Goal: Transaction & Acquisition: Purchase product/service

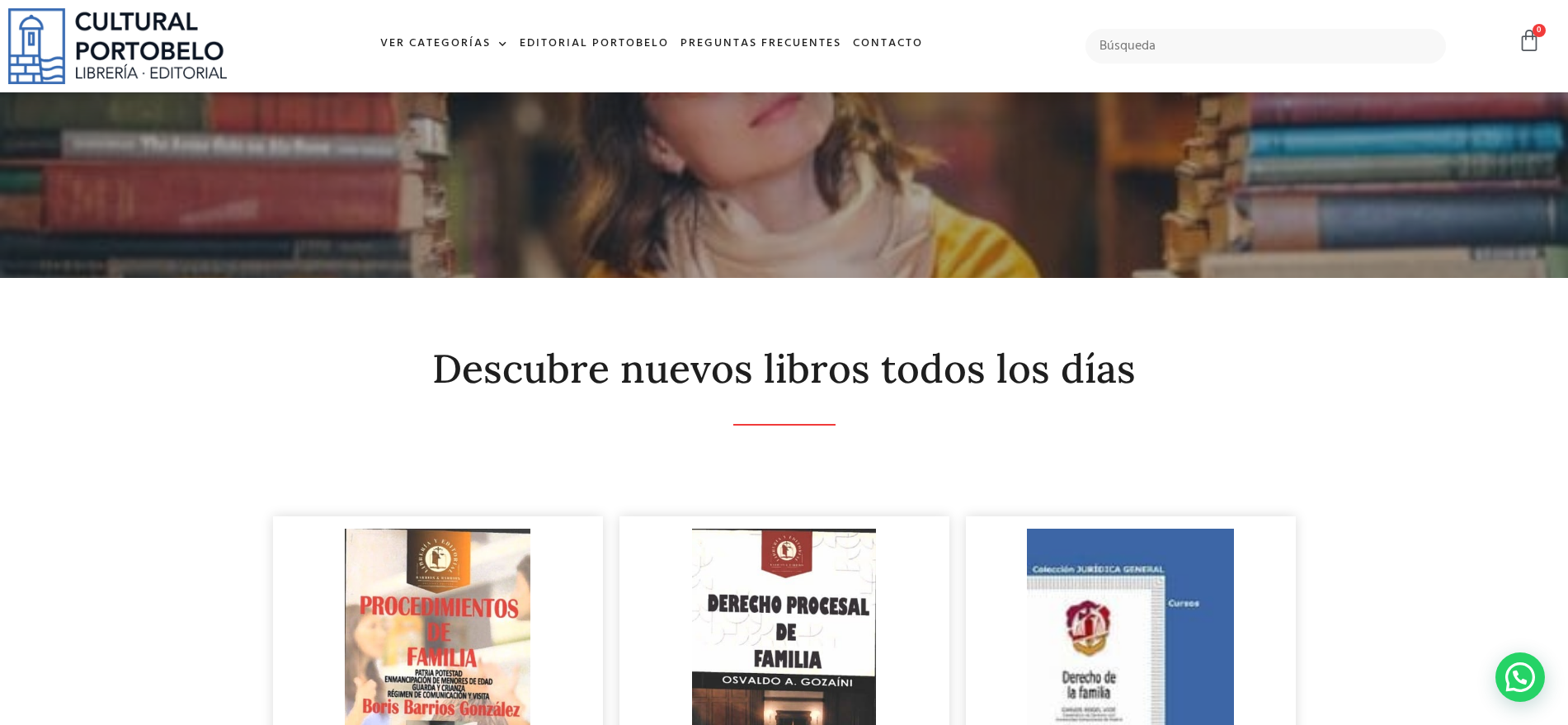
click at [1192, 36] on input "text" at bounding box center [1266, 46] width 362 height 34
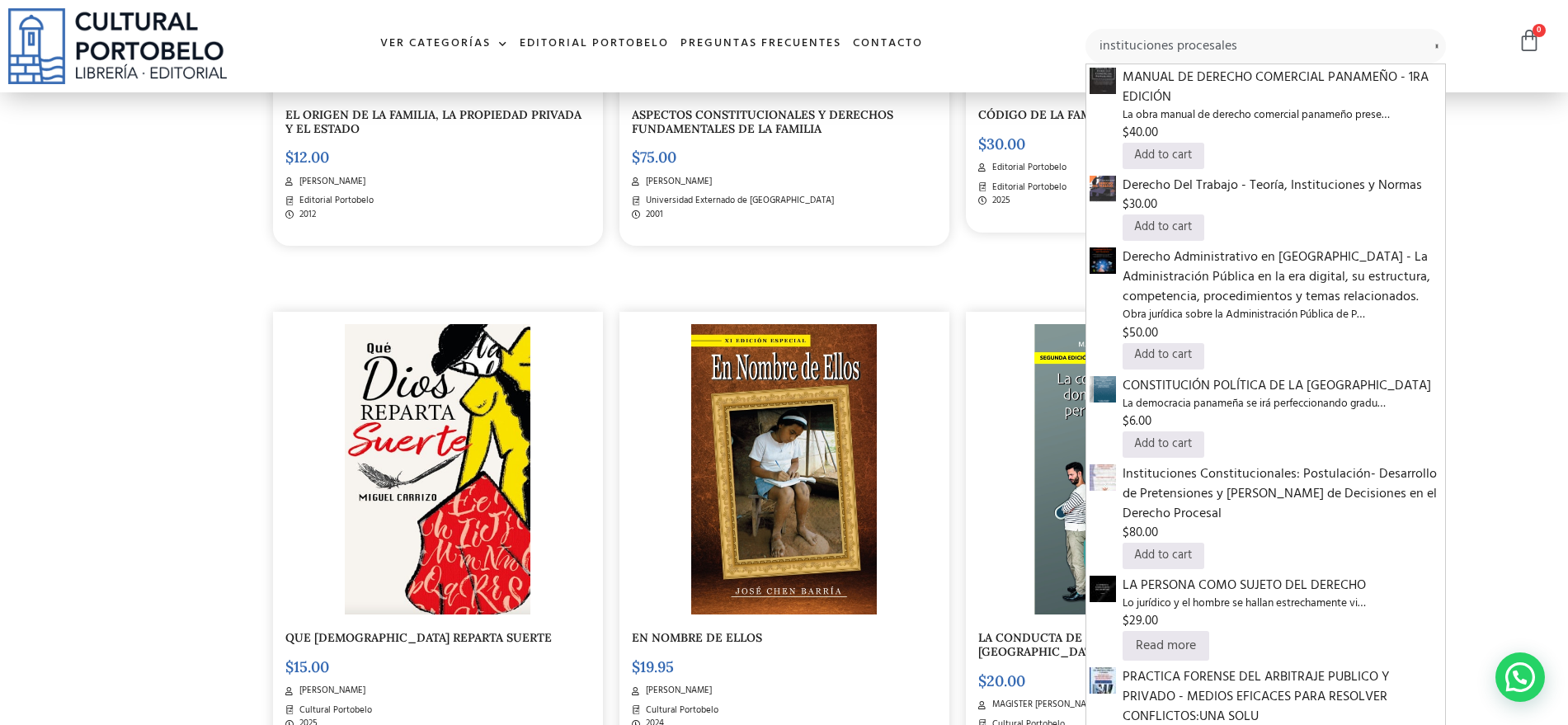
type input "instituciones procesales"
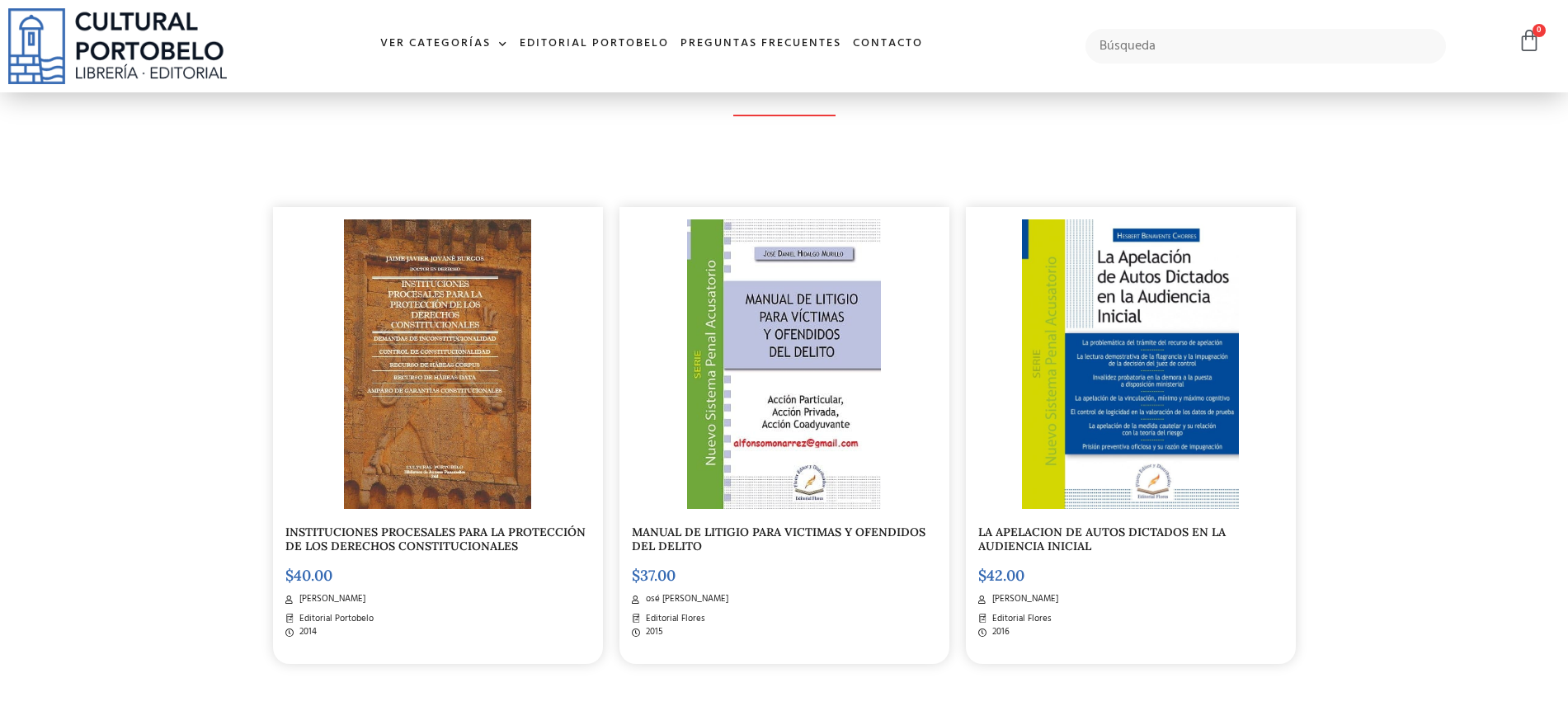
scroll to position [308, 0]
click at [461, 421] on img at bounding box center [437, 364] width 186 height 290
